Goal: Navigation & Orientation: Find specific page/section

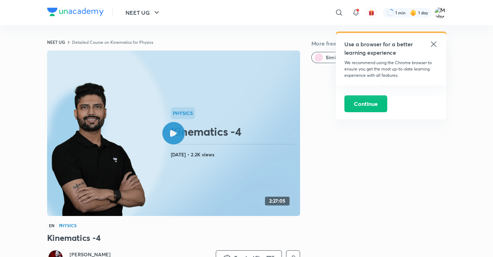
click at [433, 42] on icon at bounding box center [433, 44] width 8 height 8
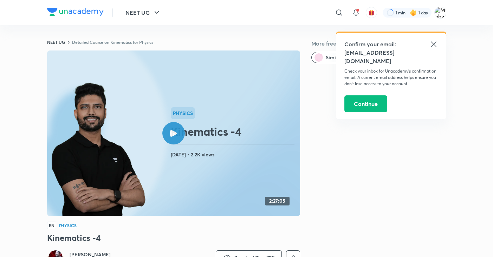
click at [433, 44] on icon at bounding box center [432, 43] width 5 height 5
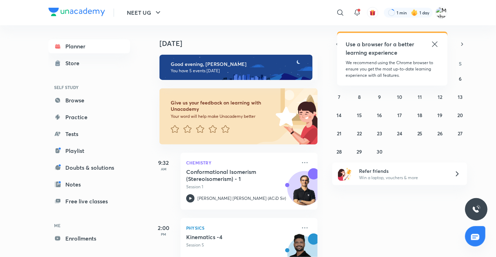
click at [435, 44] on icon at bounding box center [434, 43] width 5 height 5
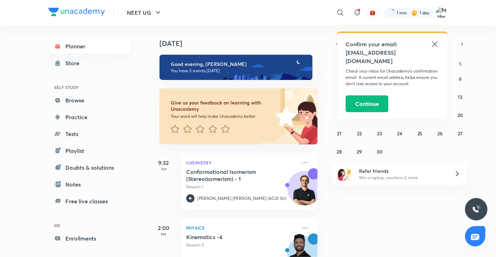
click at [434, 44] on icon at bounding box center [434, 44] width 8 height 8
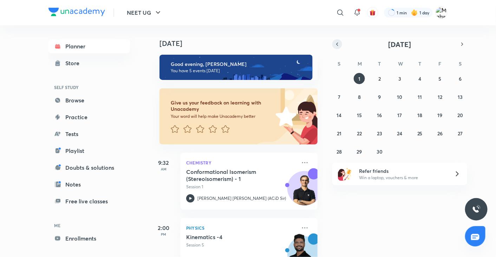
click at [338, 46] on icon "button" at bounding box center [337, 44] width 6 height 6
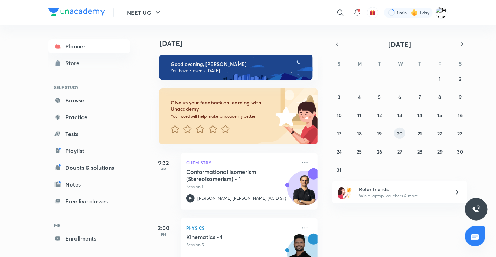
click at [397, 133] on abbr "20" at bounding box center [400, 133] width 6 height 7
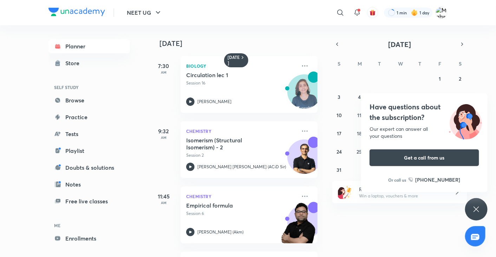
click at [477, 203] on div "Have questions about the subscription? Our expert can answer all your questions…" at bounding box center [476, 209] width 22 height 22
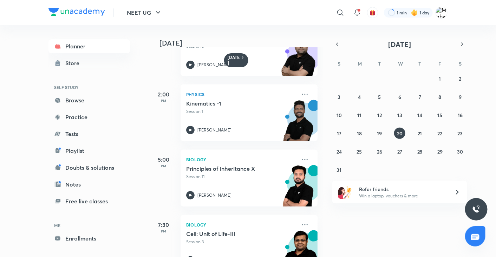
scroll to position [174, 0]
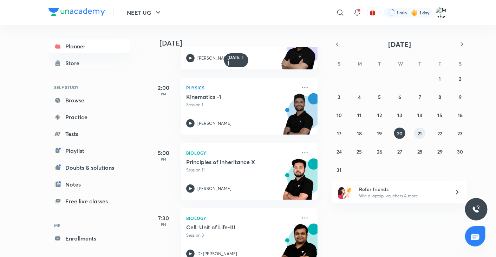
click at [416, 134] on button "21" at bounding box center [419, 133] width 11 height 11
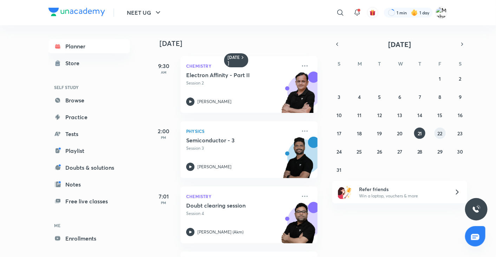
click at [441, 133] on abbr "22" at bounding box center [439, 133] width 5 height 7
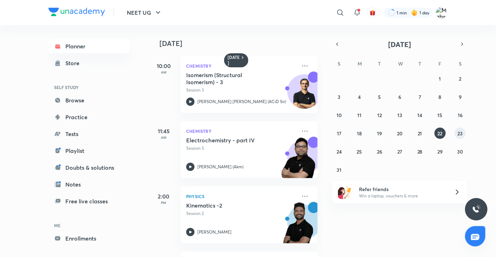
click at [461, 133] on abbr "23" at bounding box center [459, 133] width 5 height 7
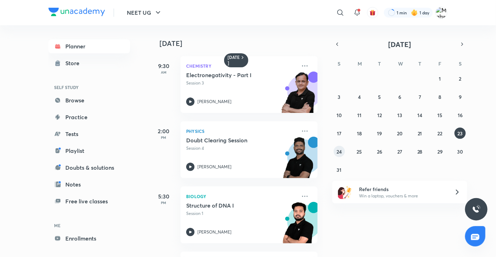
click at [342, 153] on button "24" at bounding box center [339, 151] width 11 height 11
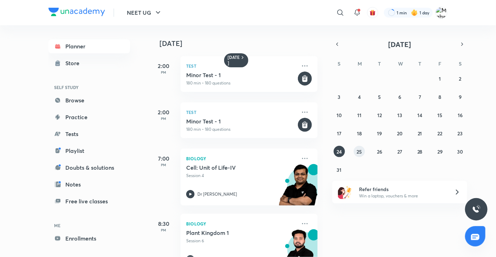
click at [358, 152] on abbr "25" at bounding box center [359, 151] width 5 height 7
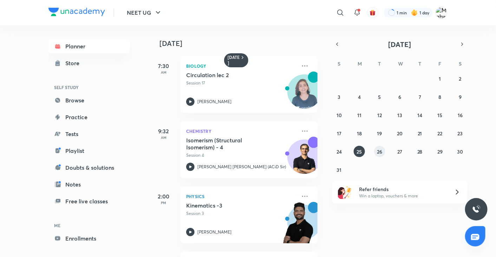
click at [378, 152] on abbr "26" at bounding box center [379, 151] width 5 height 7
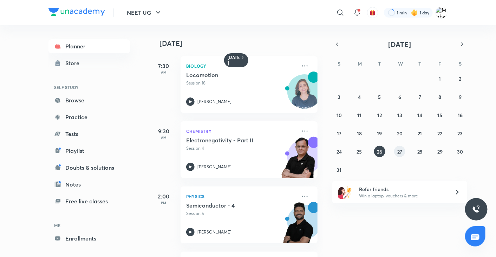
click at [402, 151] on button "27" at bounding box center [399, 151] width 11 height 11
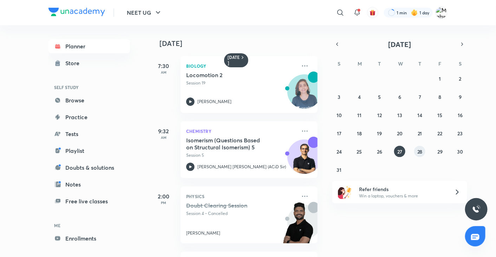
click at [418, 152] on abbr "28" at bounding box center [419, 151] width 5 height 7
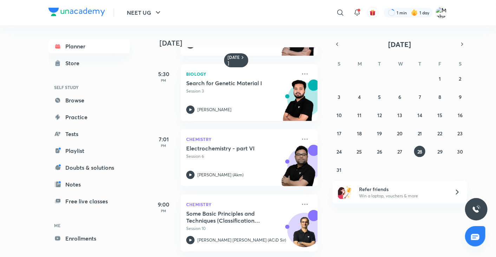
scroll to position [127, 0]
click at [441, 151] on abbr "29" at bounding box center [439, 151] width 5 height 7
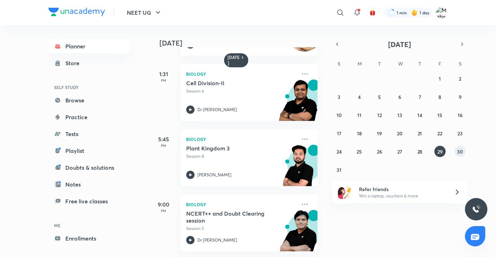
click at [460, 151] on abbr "30" at bounding box center [460, 151] width 6 height 7
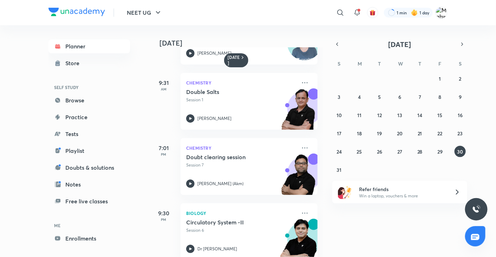
scroll to position [62, 0]
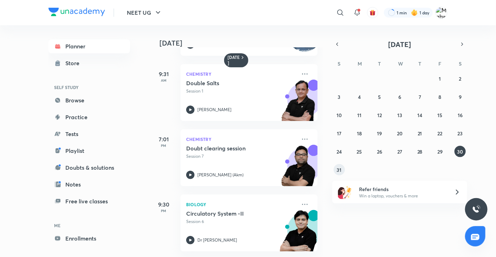
click at [341, 165] on button "31" at bounding box center [339, 169] width 11 height 11
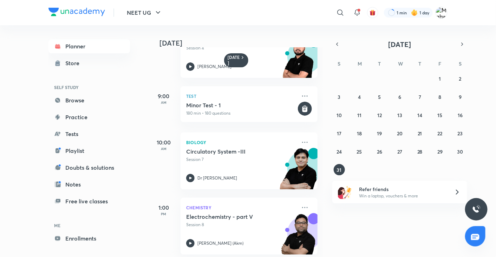
scroll to position [0, 0]
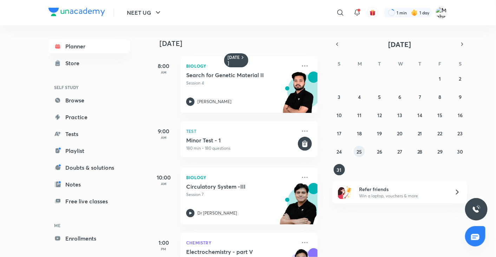
click at [359, 152] on abbr "25" at bounding box center [359, 151] width 5 height 7
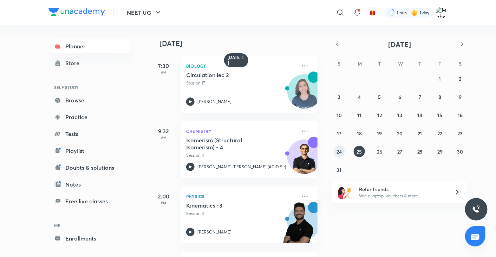
click at [343, 150] on button "24" at bounding box center [339, 151] width 11 height 11
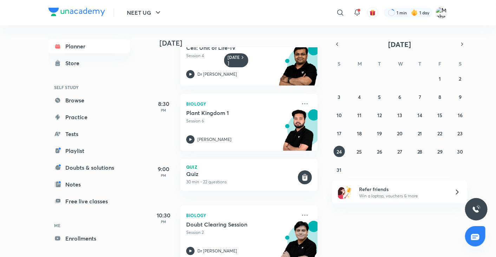
scroll to position [136, 0]
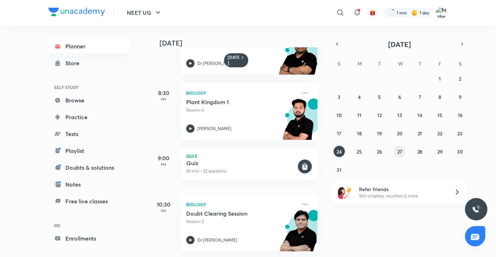
click at [397, 156] on button "27" at bounding box center [399, 151] width 11 height 11
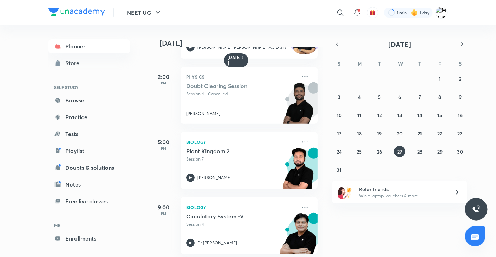
scroll to position [127, 0]
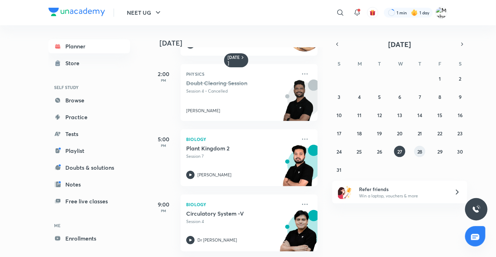
click at [418, 147] on button "28" at bounding box center [419, 151] width 11 height 11
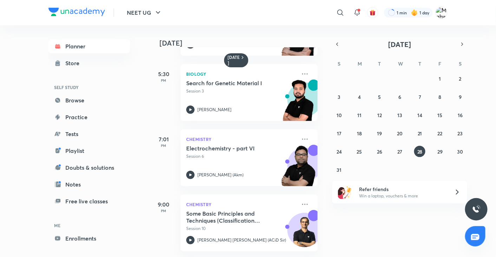
scroll to position [0, 0]
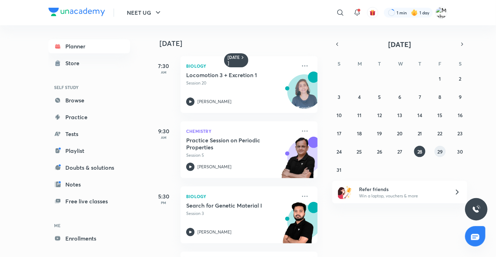
click at [440, 148] on abbr "29" at bounding box center [439, 151] width 5 height 7
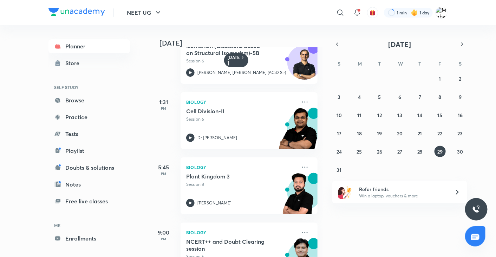
scroll to position [127, 0]
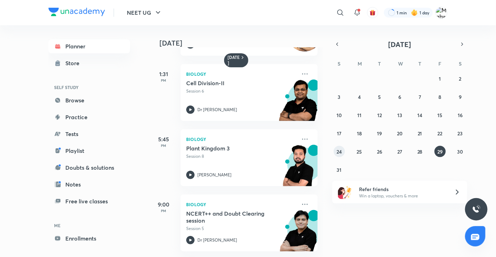
click at [338, 149] on abbr "24" at bounding box center [338, 151] width 5 height 7
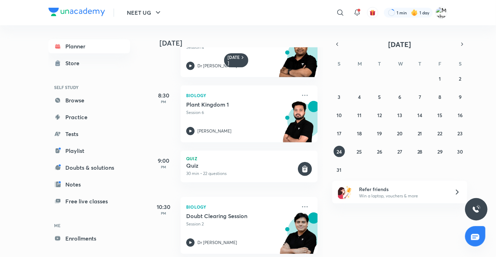
scroll to position [136, 0]
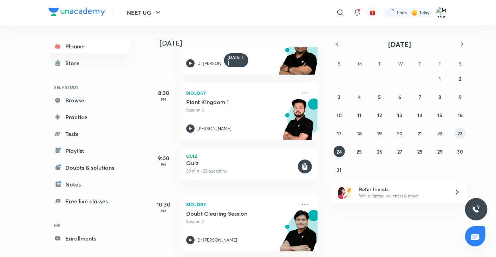
click at [457, 131] on abbr "23" at bounding box center [459, 133] width 5 height 7
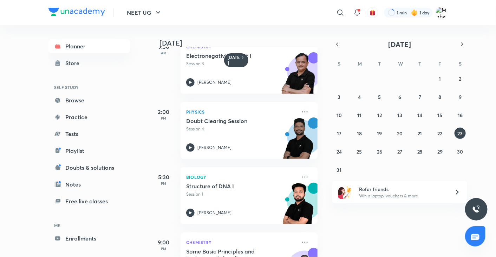
scroll to position [0, 0]
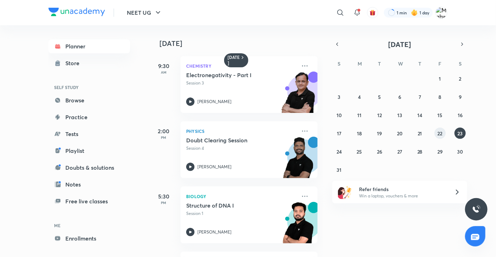
click at [440, 136] on abbr "22" at bounding box center [439, 133] width 5 height 7
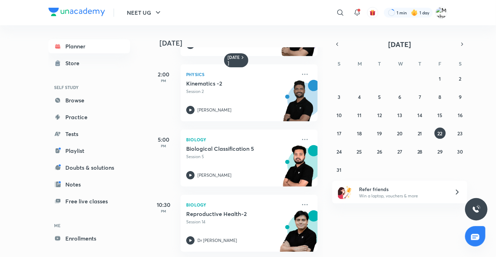
scroll to position [127, 0]
click at [421, 130] on abbr "21" at bounding box center [419, 133] width 5 height 7
